Goal: Task Accomplishment & Management: Use online tool/utility

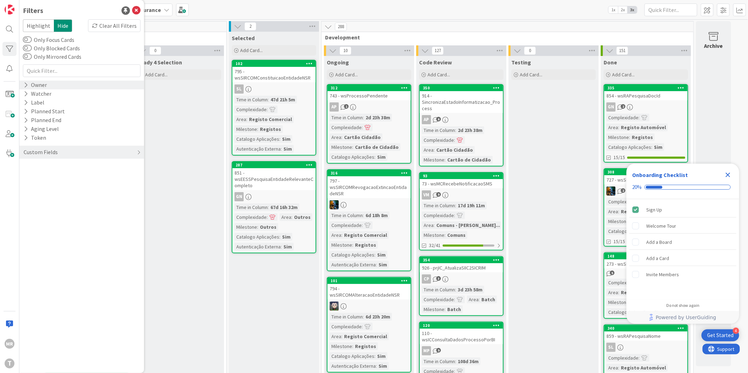
click at [39, 87] on div "Owner" at bounding box center [35, 85] width 25 height 9
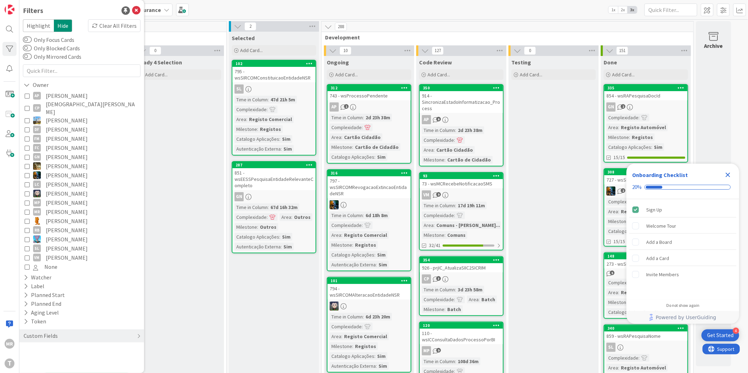
click at [47, 98] on span "Alceu Pimentel Filho" at bounding box center [67, 95] width 42 height 9
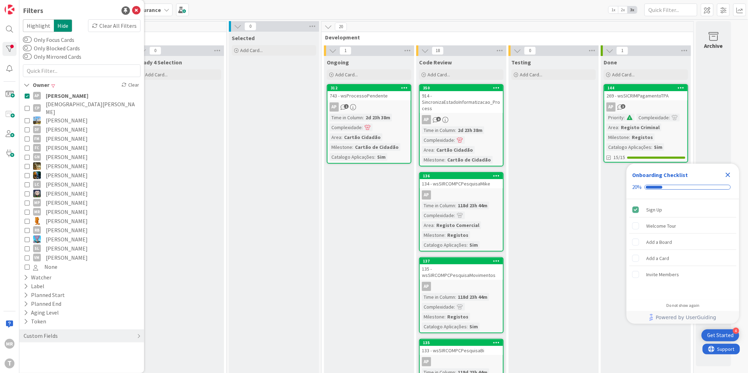
click at [729, 177] on icon "Close Checklist" at bounding box center [728, 175] width 5 height 5
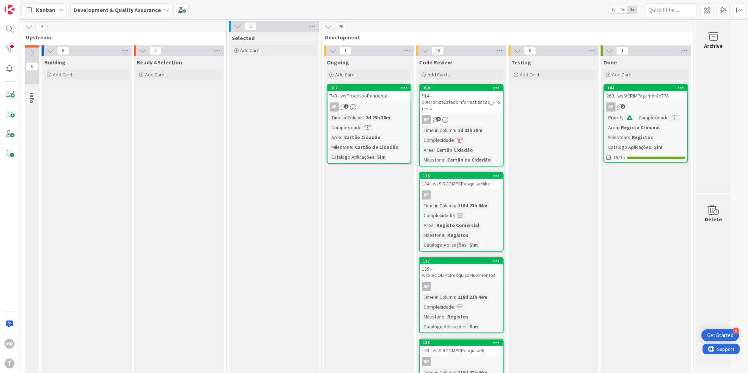
click at [1, 50] on div "MR T" at bounding box center [9, 186] width 19 height 373
click at [7, 49] on div at bounding box center [9, 49] width 14 height 14
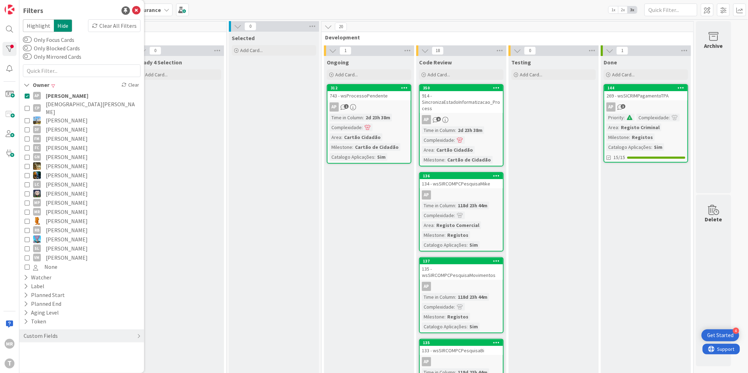
click at [62, 93] on span "Alceu Pimentel Filho" at bounding box center [67, 95] width 43 height 9
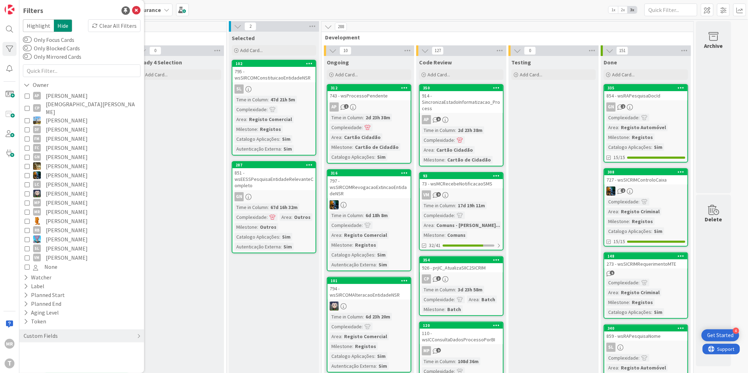
click at [62, 105] on span "Cristiano Pires" at bounding box center [92, 107] width 93 height 15
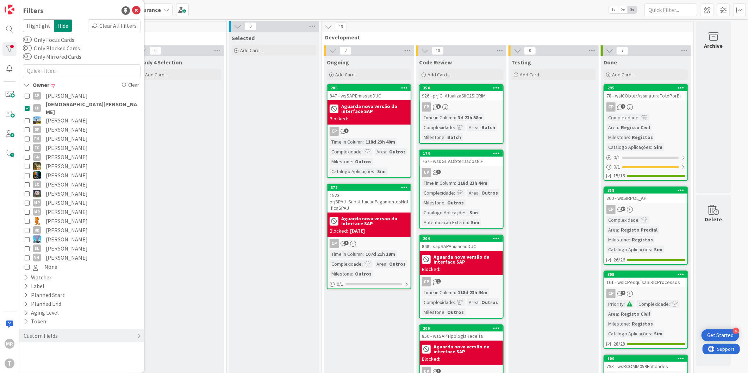
click at [62, 105] on span "Cristiano Pires" at bounding box center [92, 107] width 93 height 15
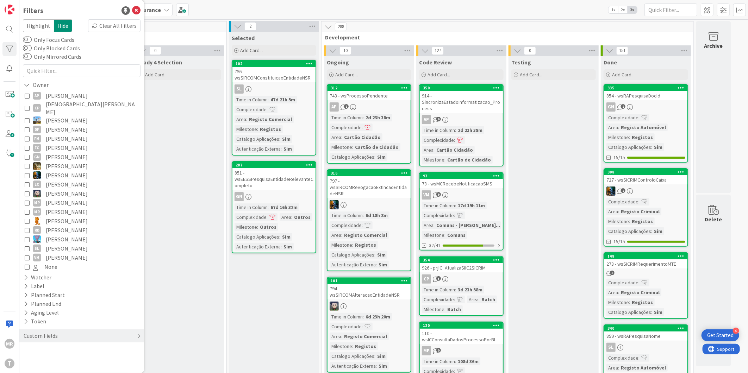
click at [36, 332] on div "Custom Fields" at bounding box center [41, 336] width 36 height 9
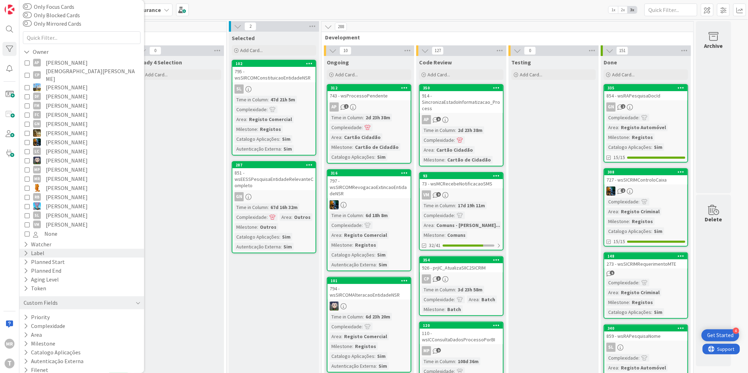
click at [25, 250] on icon at bounding box center [26, 253] width 5 height 6
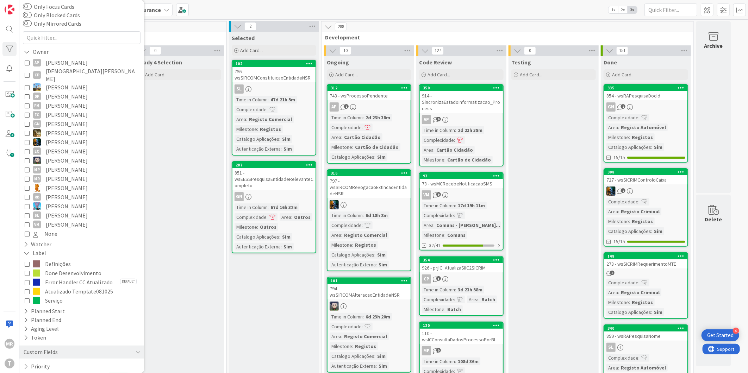
click at [55, 269] on span "Done Desenvolvimento" at bounding box center [73, 273] width 56 height 9
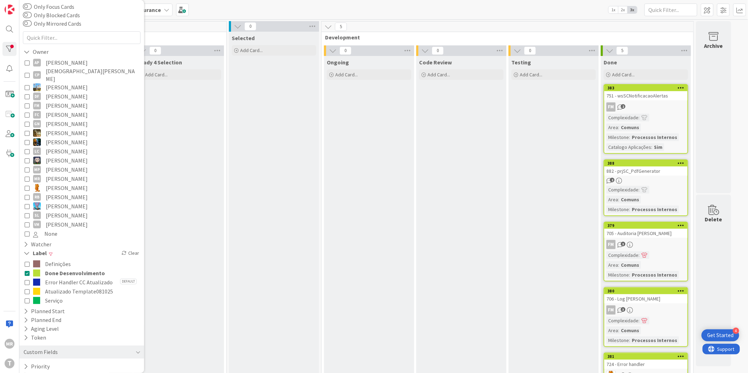
click at [55, 269] on span "Done Desenvolvimento" at bounding box center [75, 273] width 60 height 9
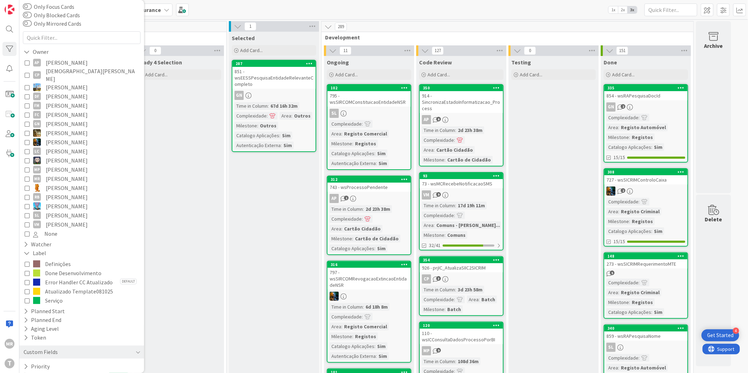
click at [61, 165] on span "Miguel Pinto" at bounding box center [67, 169] width 42 height 9
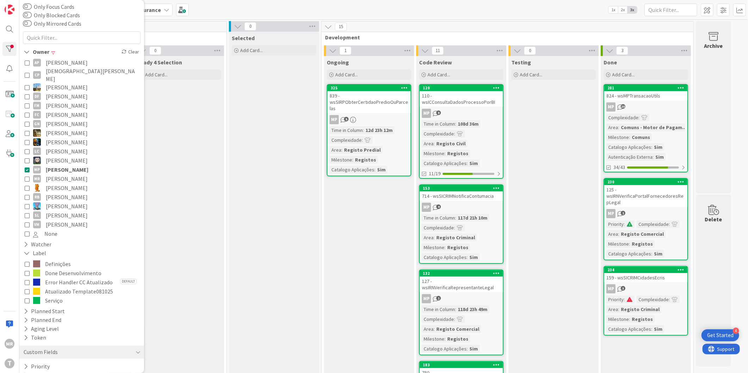
click at [99, 269] on span "Done Desenvolvimento" at bounding box center [73, 273] width 56 height 9
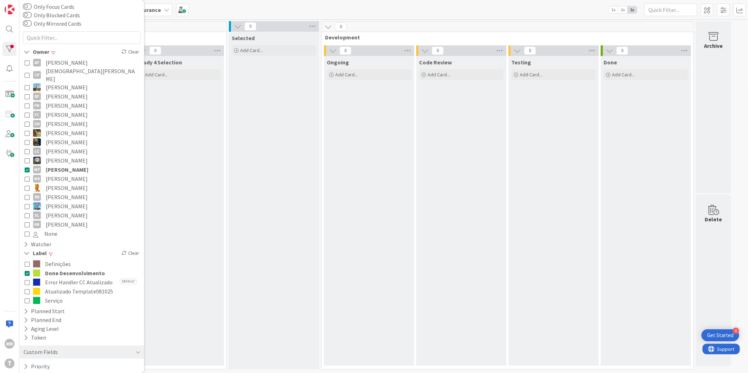
click at [99, 269] on span "Done Desenvolvimento" at bounding box center [75, 273] width 60 height 9
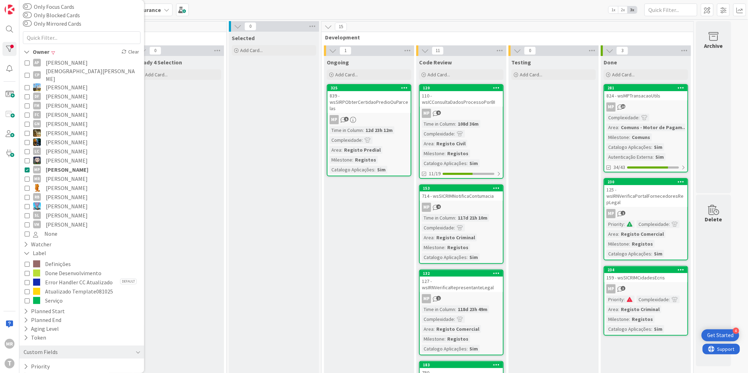
click at [70, 165] on span "Miguel Pinto" at bounding box center [67, 169] width 43 height 9
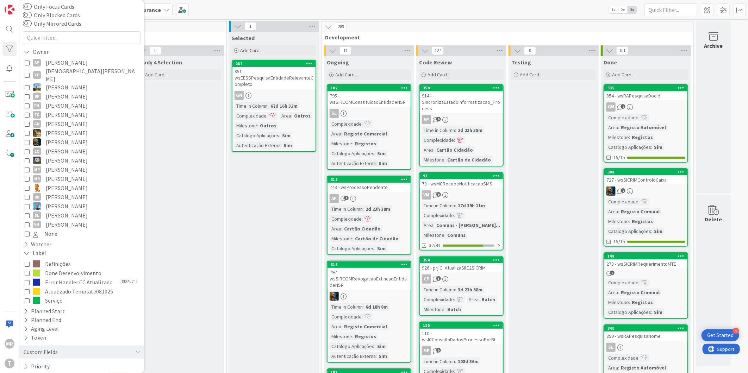
click at [66, 193] on span "Renato Barros" at bounding box center [67, 197] width 42 height 9
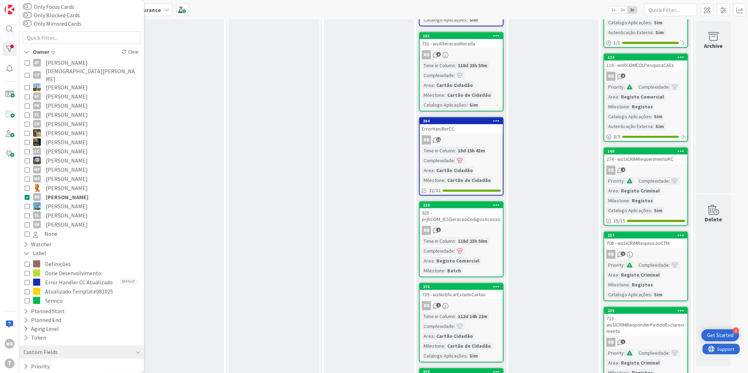
scroll to position [235, 0]
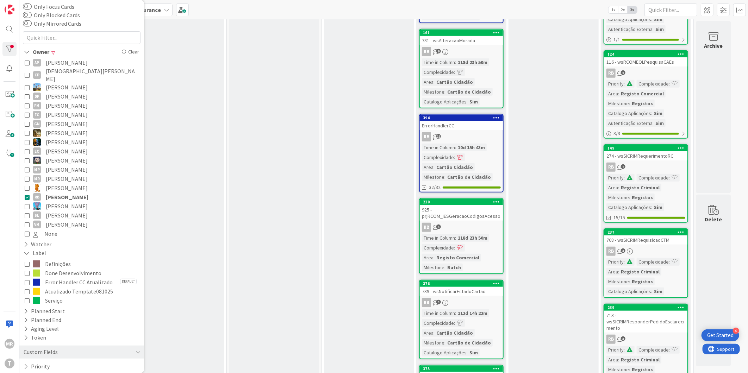
click at [73, 193] on span "Renato Barros" at bounding box center [67, 197] width 43 height 9
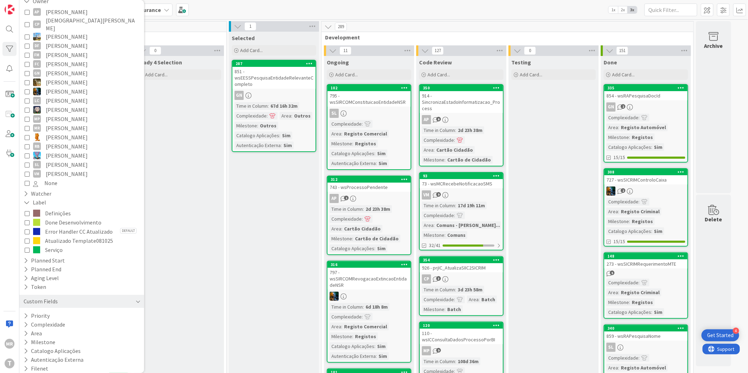
scroll to position [89, 0]
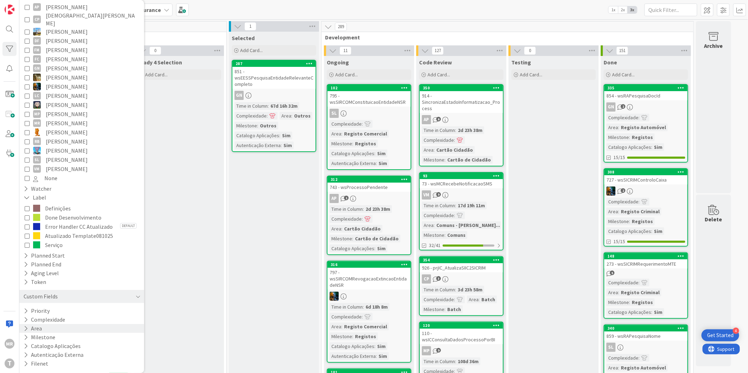
click at [22, 326] on div "Area" at bounding box center [81, 328] width 125 height 9
click at [26, 331] on icon at bounding box center [27, 329] width 6 height 6
click at [26, 337] on icon at bounding box center [26, 338] width 5 height 6
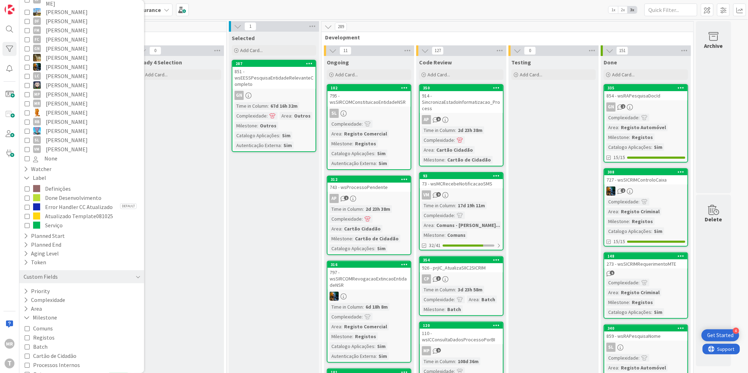
scroll to position [128, 0]
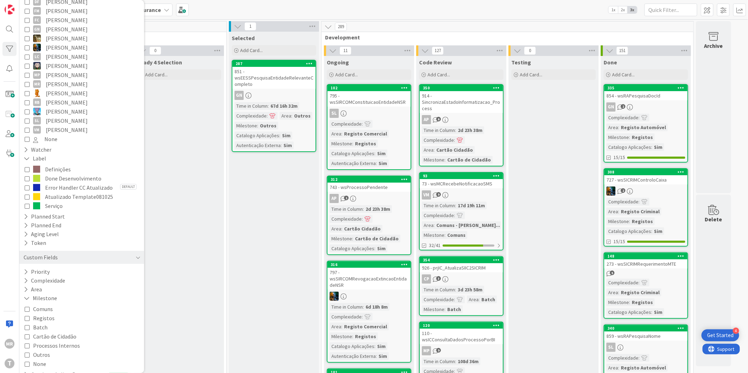
click at [46, 337] on span "Cartão de Cidadão" at bounding box center [54, 336] width 43 height 9
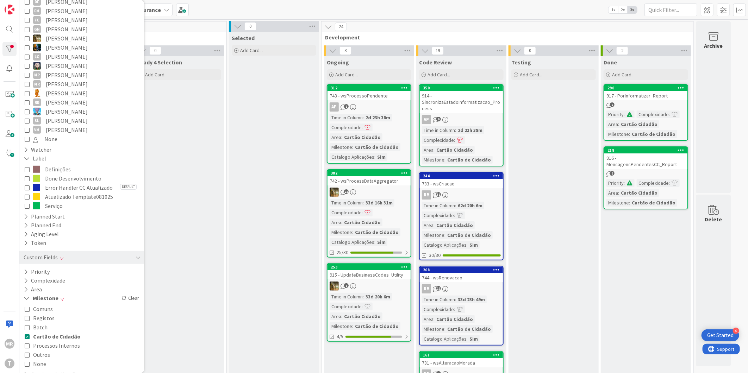
click at [61, 336] on span "Cartão de Cidadão" at bounding box center [57, 336] width 48 height 9
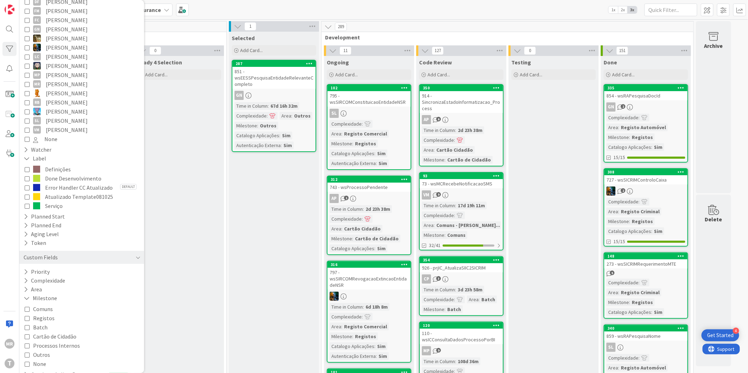
click at [56, 174] on span "Done Desenvolvimento" at bounding box center [73, 178] width 56 height 9
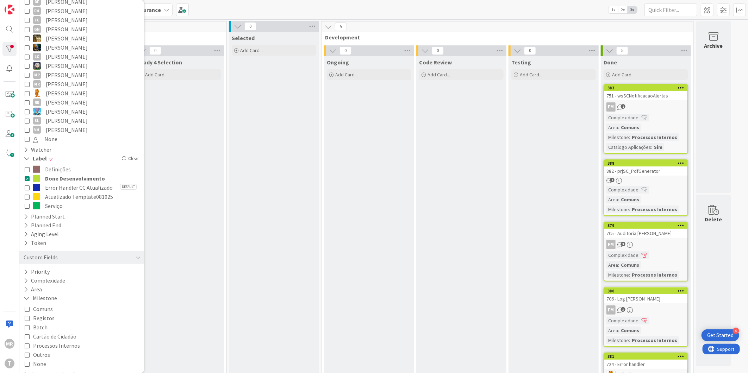
click at [65, 174] on span "Done Desenvolvimento" at bounding box center [75, 178] width 60 height 9
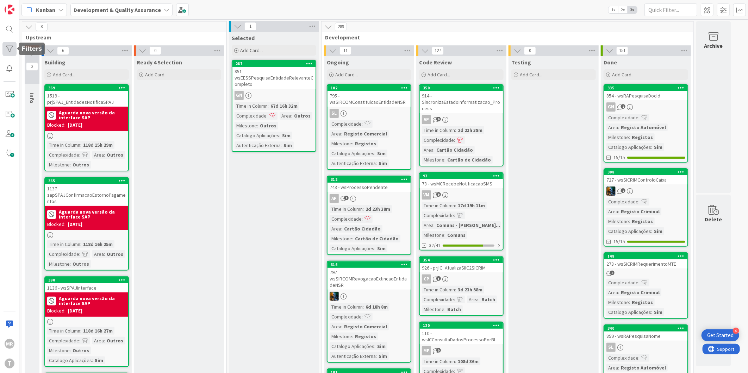
click at [8, 46] on div at bounding box center [9, 49] width 14 height 14
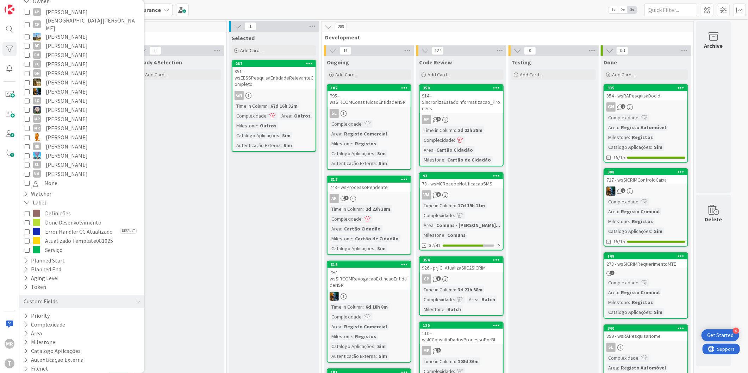
scroll to position [89, 0]
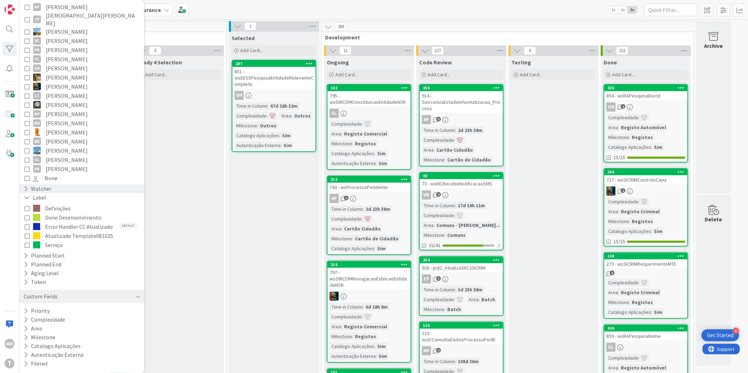
click at [25, 186] on icon at bounding box center [26, 189] width 5 height 6
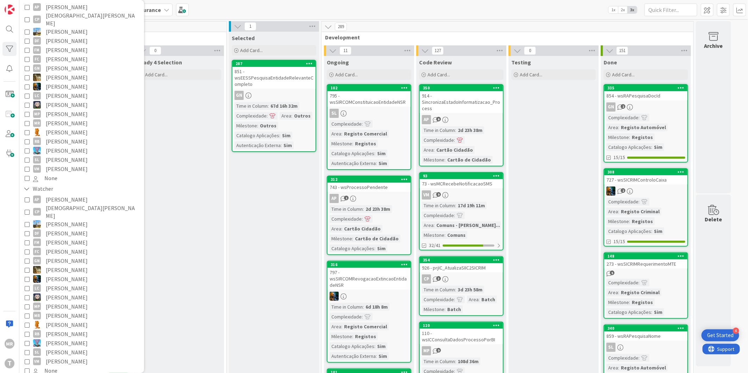
click at [65, 320] on span "Rafael Lima" at bounding box center [67, 324] width 42 height 9
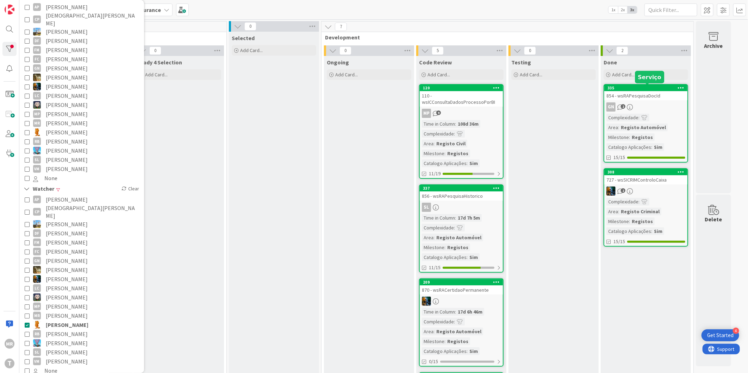
click at [648, 89] on div "335" at bounding box center [647, 88] width 80 height 5
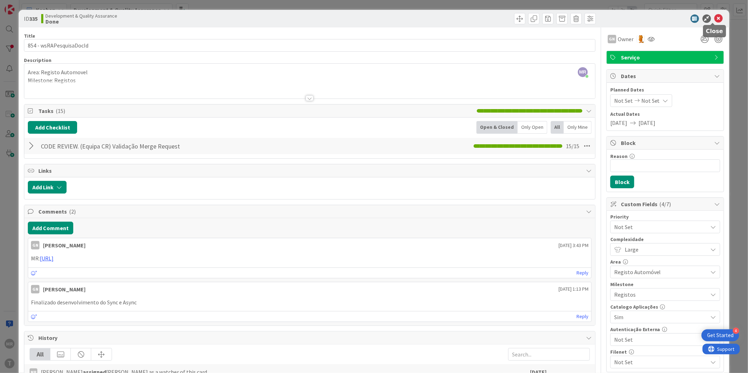
click at [714, 18] on icon at bounding box center [718, 18] width 8 height 8
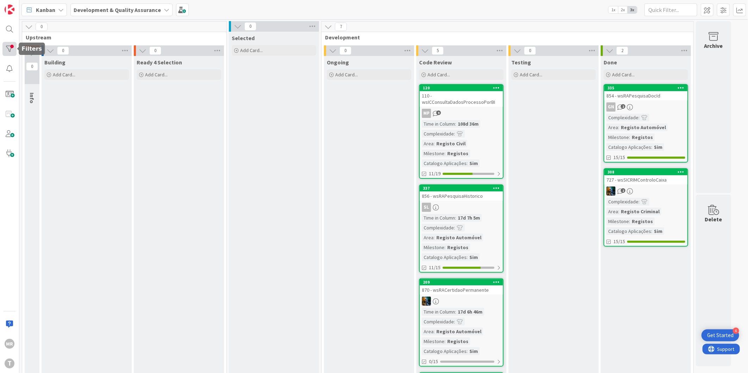
click at [6, 48] on div at bounding box center [9, 49] width 14 height 14
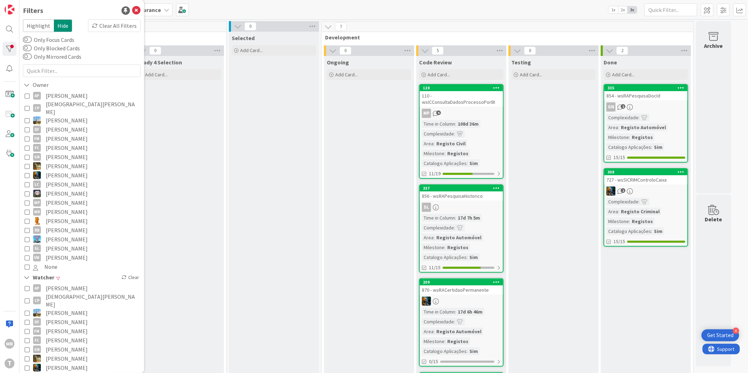
scroll to position [117, 0]
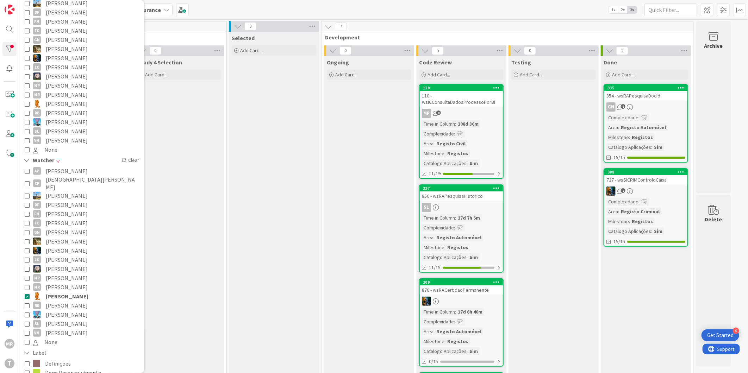
click at [61, 292] on span "Rafael Lima" at bounding box center [67, 296] width 43 height 9
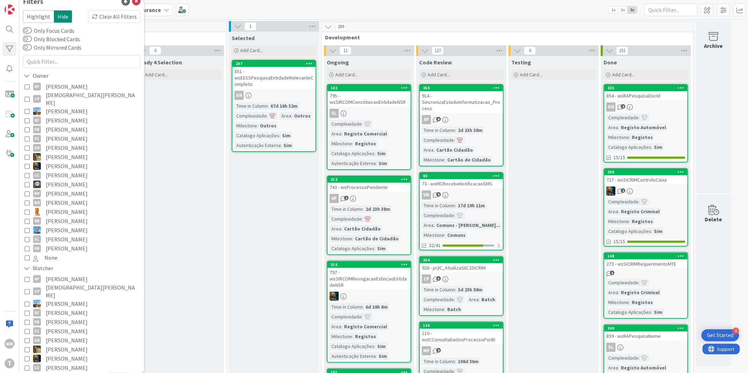
scroll to position [0, 0]
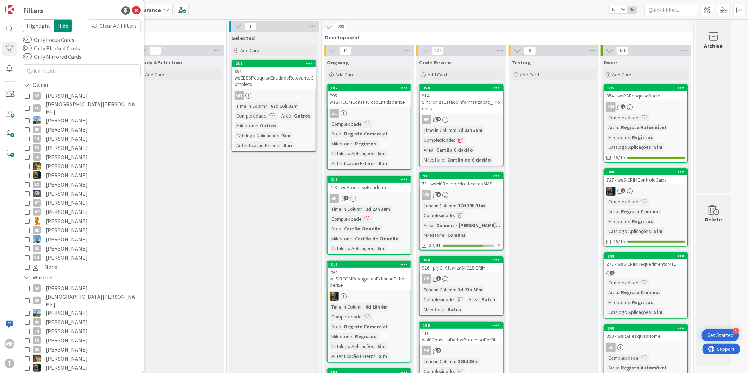
click at [69, 226] on span "Renato Barros" at bounding box center [67, 230] width 42 height 9
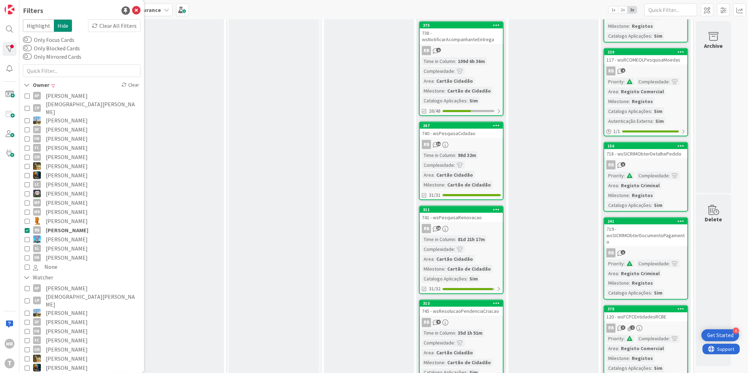
scroll to position [616, 0]
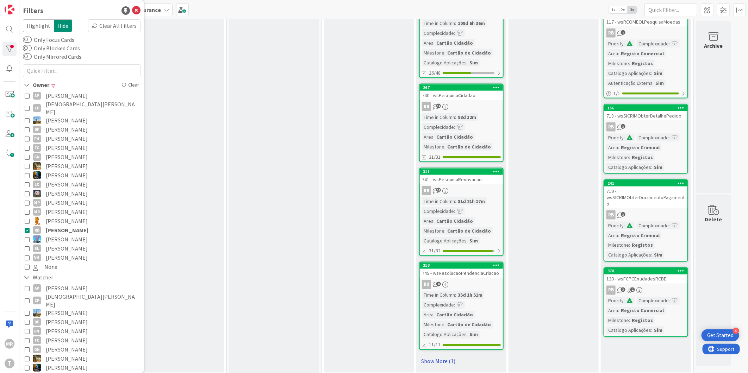
click at [438, 356] on link "Show More (1)" at bounding box center [461, 361] width 85 height 11
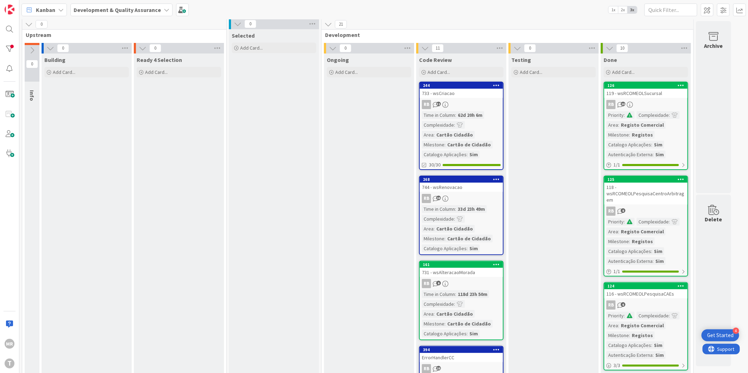
scroll to position [0, 0]
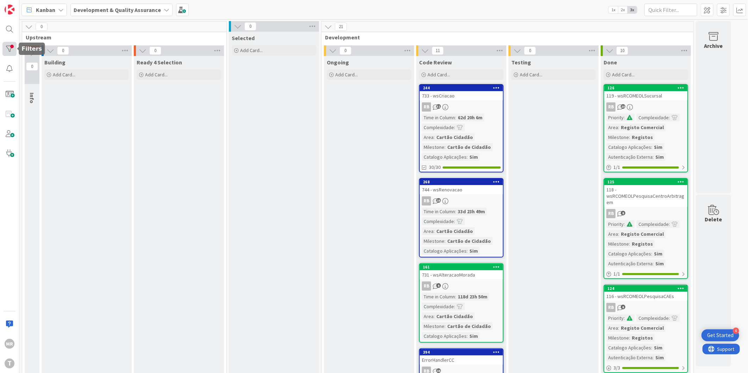
click at [6, 47] on div at bounding box center [9, 49] width 14 height 14
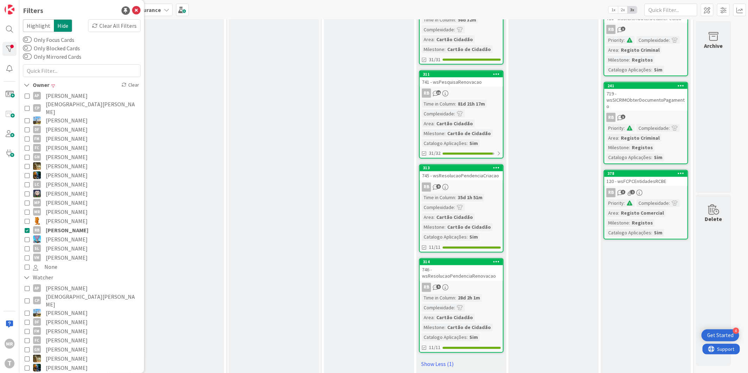
scroll to position [716, 0]
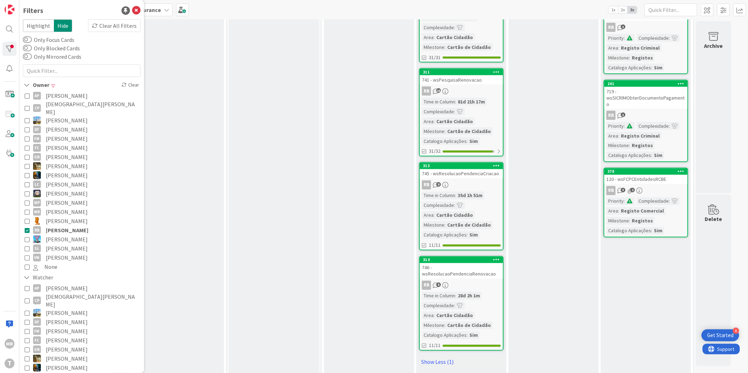
click at [61, 226] on span "Renato Barros" at bounding box center [67, 230] width 43 height 9
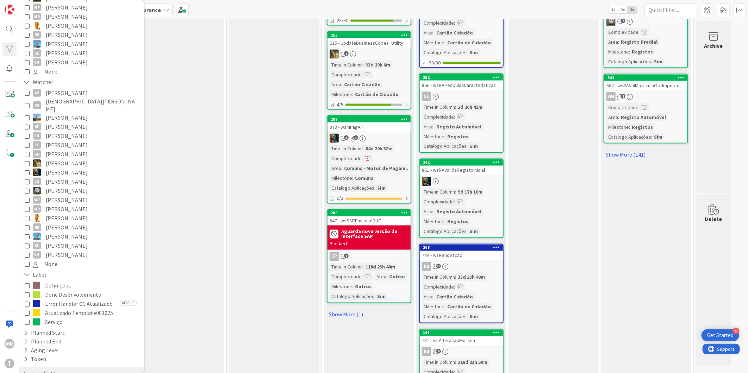
scroll to position [266, 0]
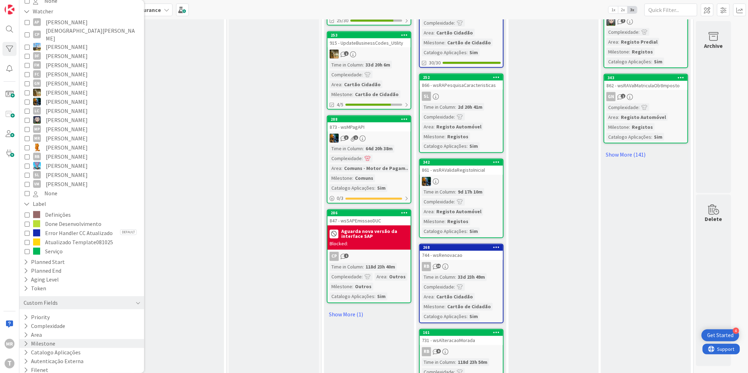
click at [22, 339] on div "Milestone" at bounding box center [81, 343] width 125 height 9
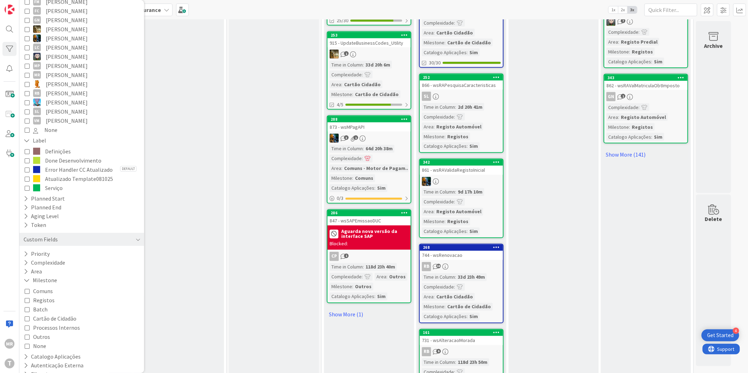
scroll to position [333, 0]
click at [53, 310] on span "Cartão de Cidadão" at bounding box center [54, 314] width 43 height 9
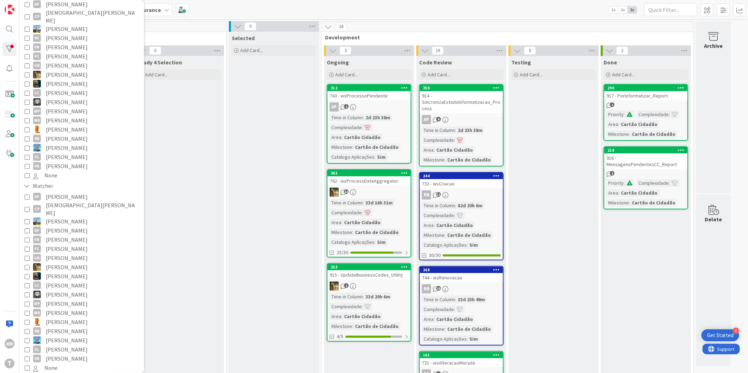
scroll to position [0, 0]
